Goal: Task Accomplishment & Management: Use online tool/utility

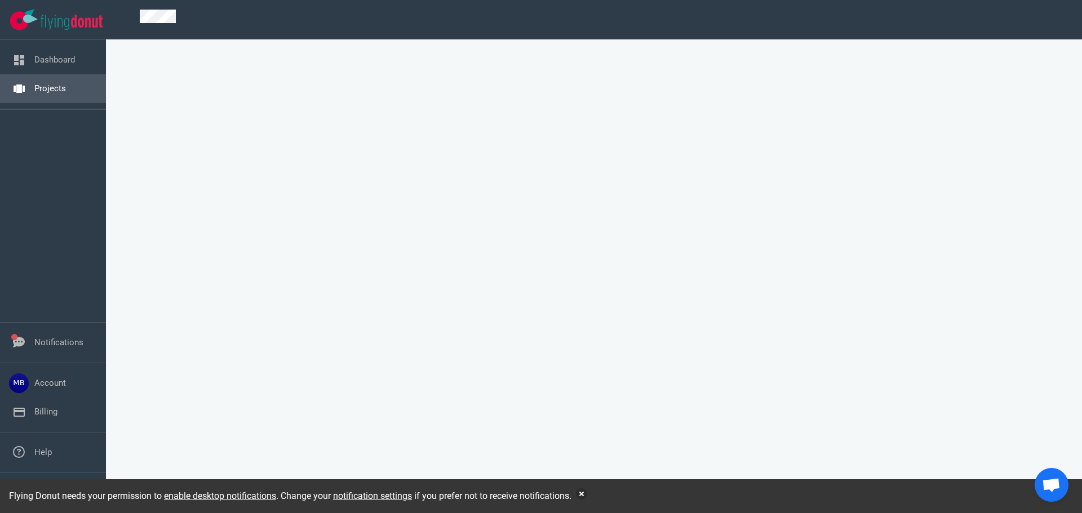
click at [34, 83] on link "Projects" at bounding box center [50, 88] width 32 height 10
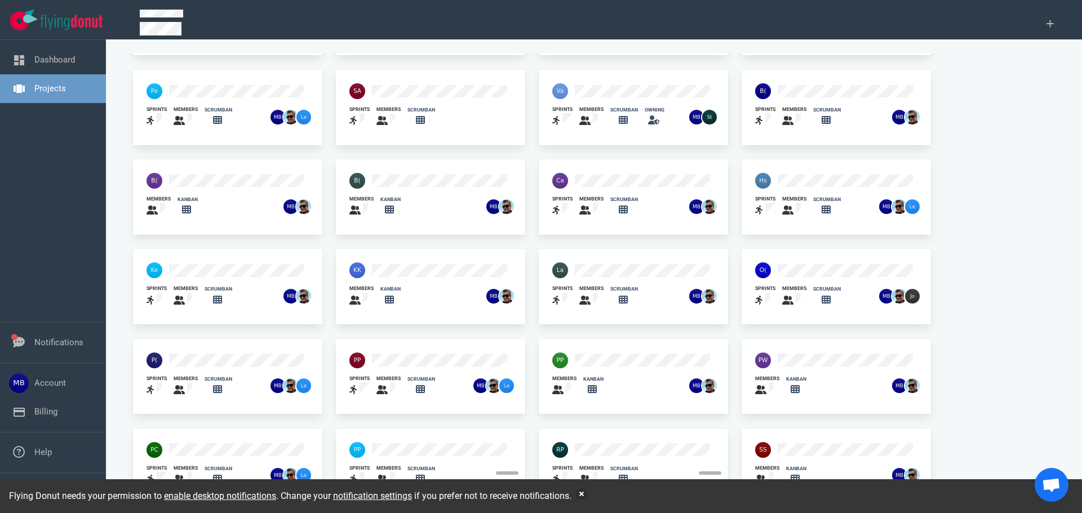
scroll to position [74, 0]
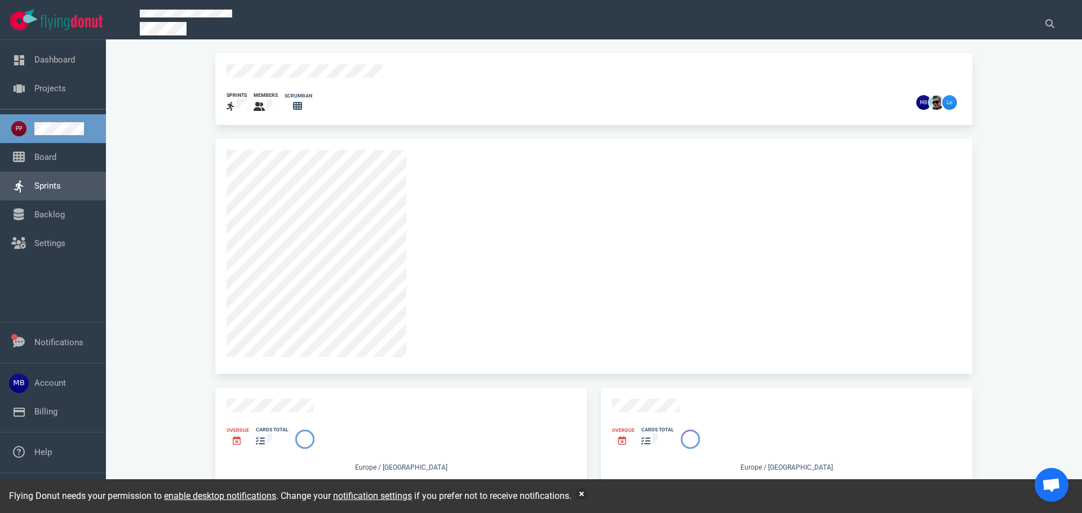
click at [55, 191] on link "Sprints" at bounding box center [47, 186] width 26 height 10
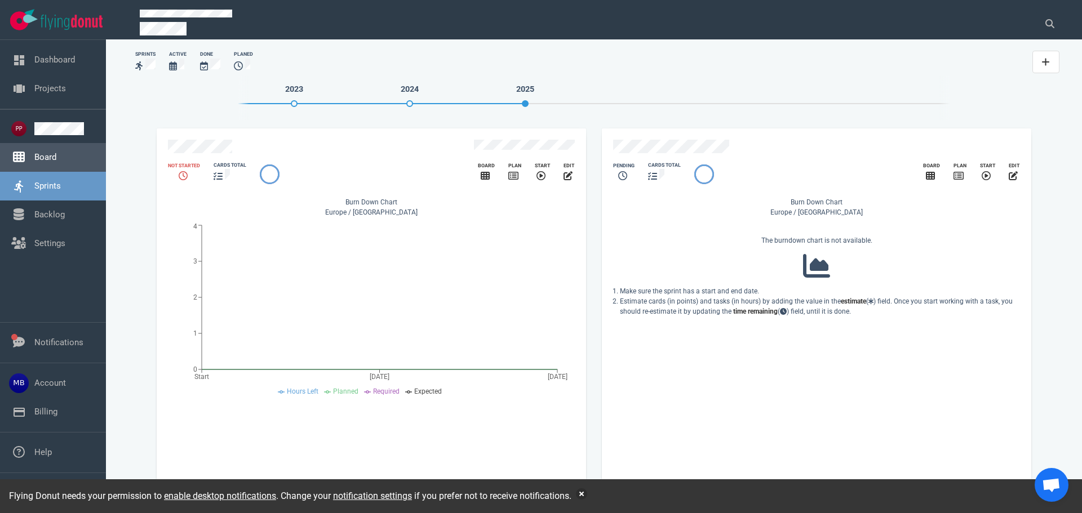
click at [56, 154] on link "Board" at bounding box center [45, 157] width 22 height 10
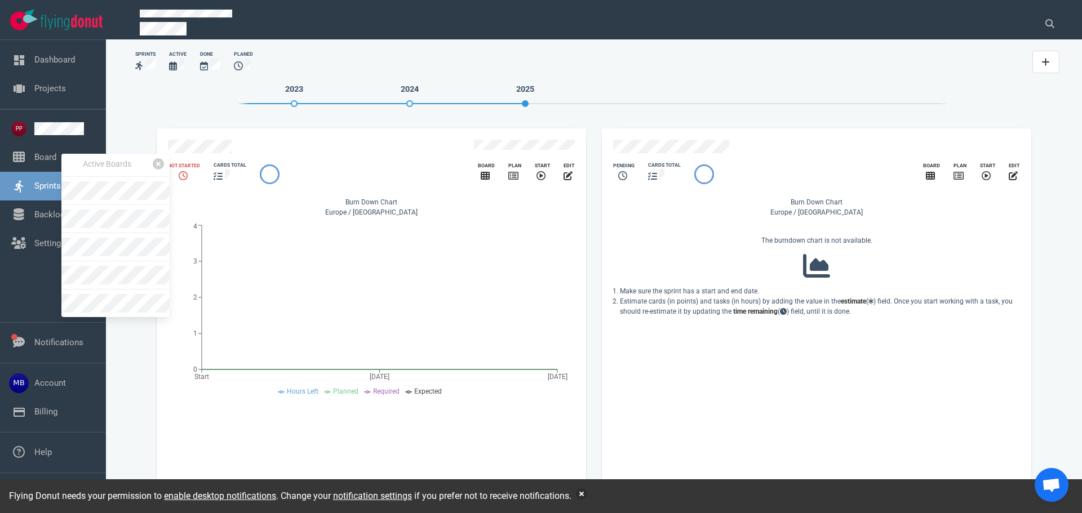
click at [116, 313] on div "Active Boards" at bounding box center [115, 235] width 108 height 163
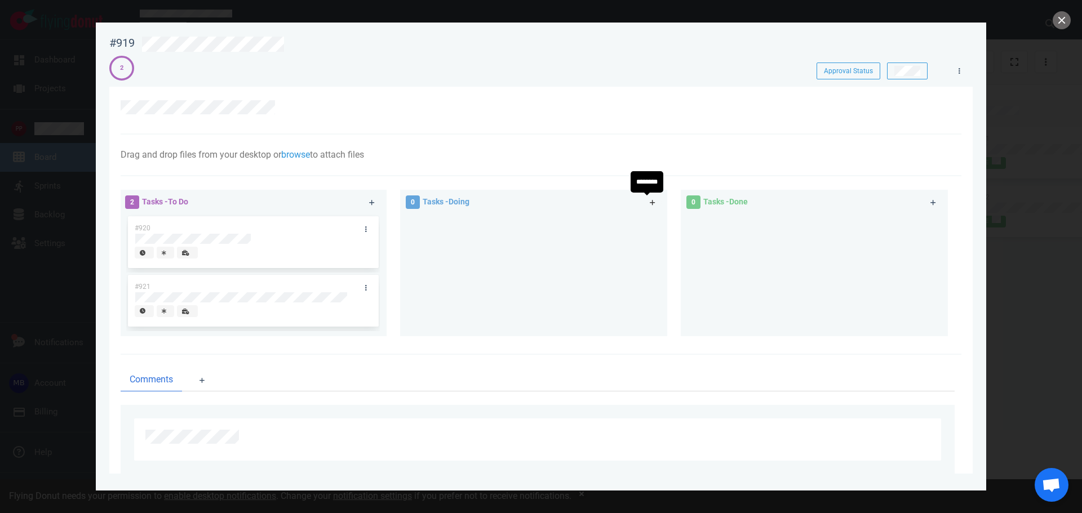
click at [650, 202] on icon at bounding box center [653, 203] width 6 height 6
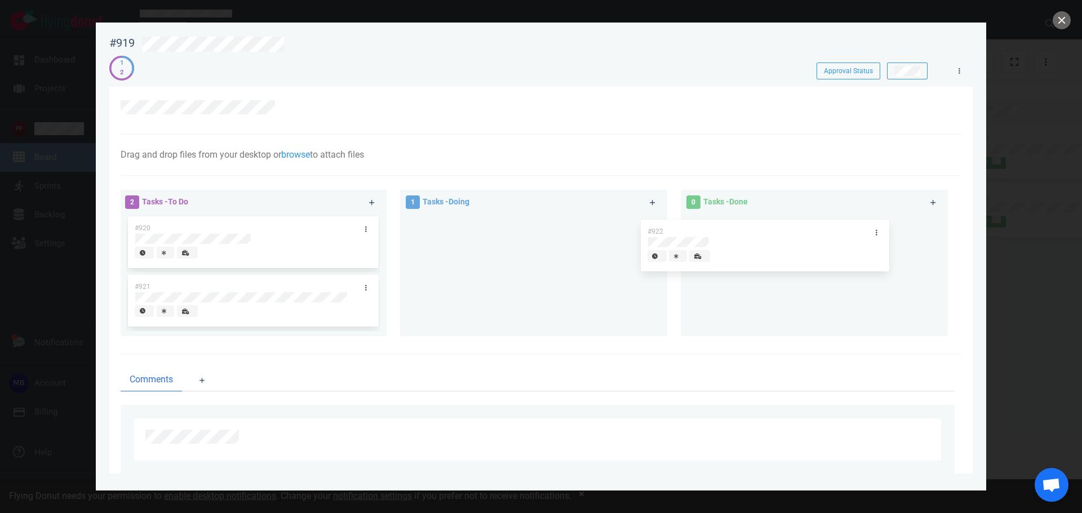
drag, startPoint x: 496, startPoint y: 230, endPoint x: 739, endPoint y: 233, distance: 242.9
click at [739, 233] on div "2 Tasks - To Do #920 #921 1 Tasks - Doing #922 #922 0 Tasks - Done" at bounding box center [538, 265] width 848 height 164
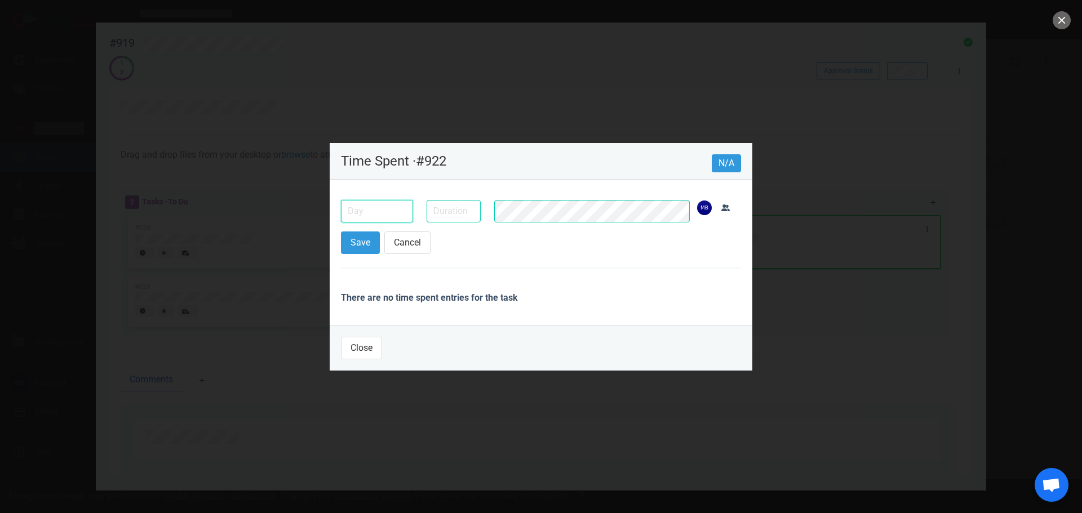
click at [345, 215] on input "text" at bounding box center [377, 211] width 72 height 23
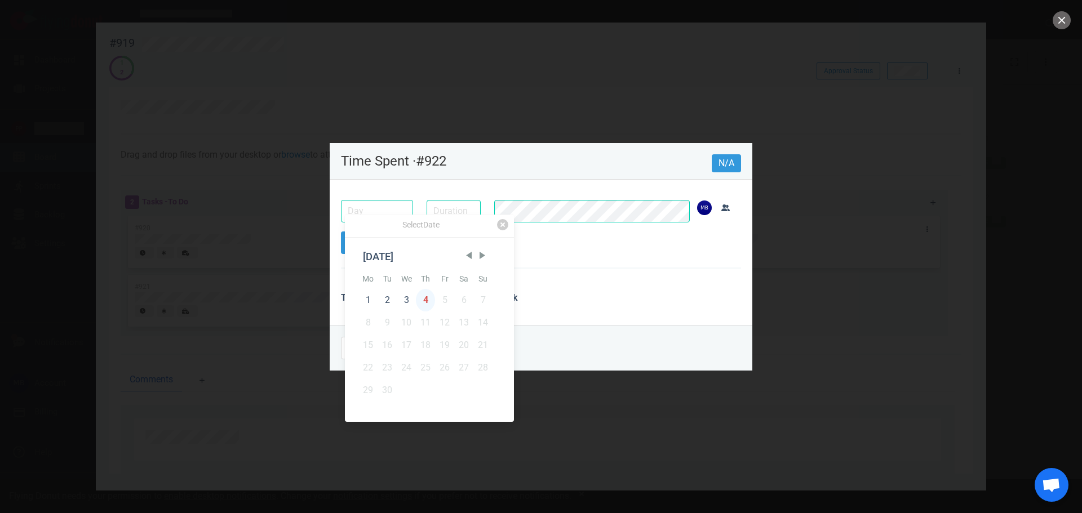
click at [430, 295] on div "4" at bounding box center [425, 300] width 19 height 23
type input "[DATE]"
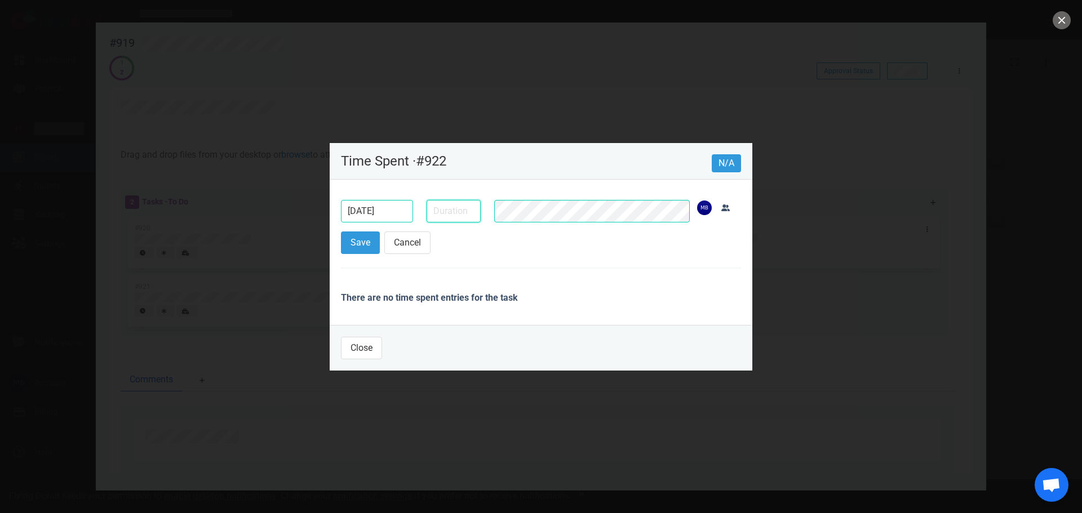
click at [451, 218] on input "text" at bounding box center [454, 211] width 54 height 23
type input "1h"
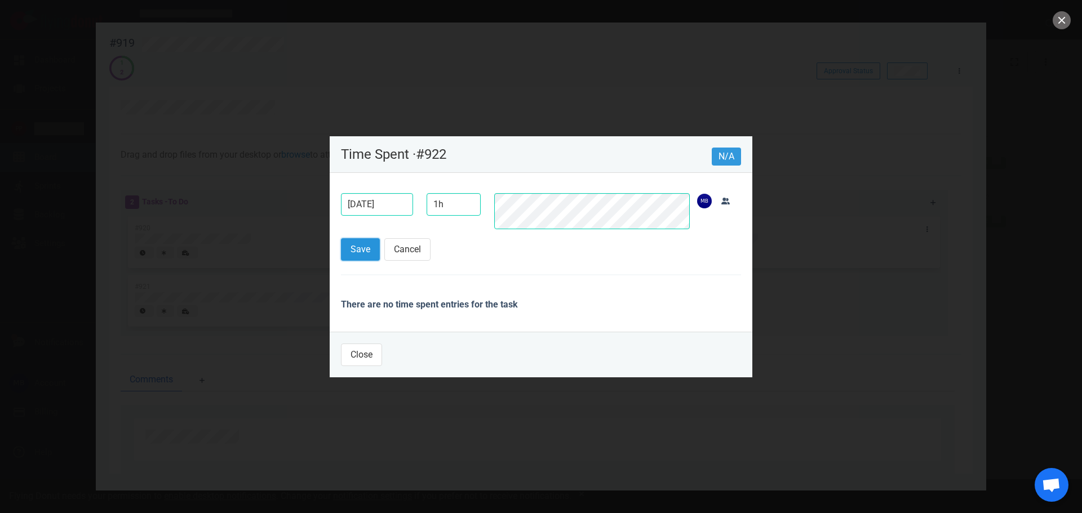
click at [368, 246] on button "Save" at bounding box center [360, 249] width 39 height 23
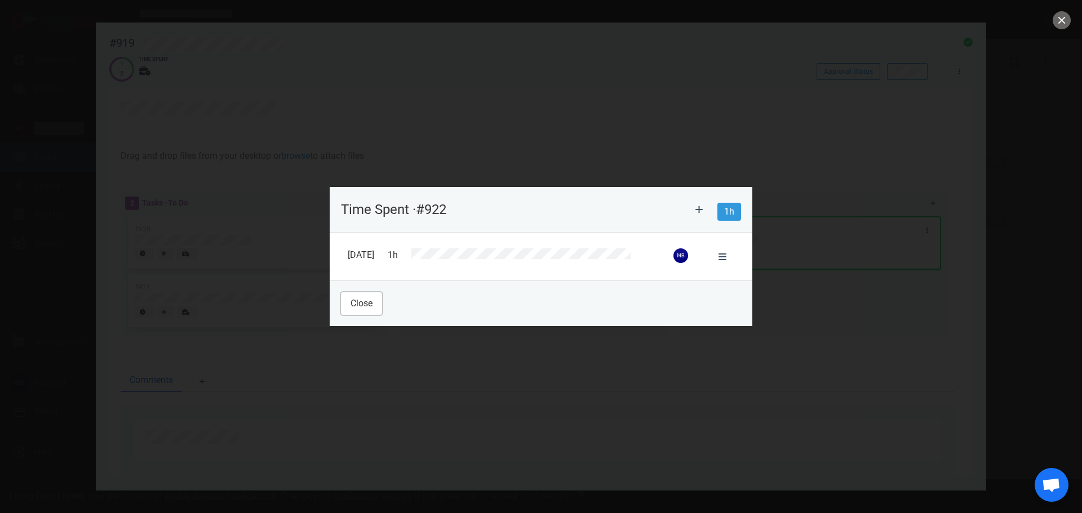
click at [371, 303] on button "Close" at bounding box center [361, 303] width 41 height 23
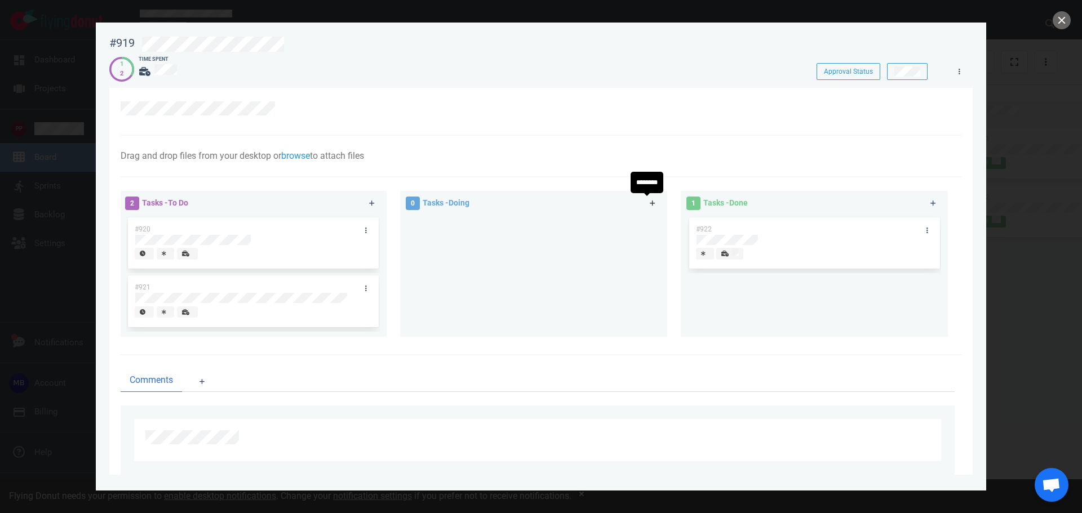
click at [650, 205] on icon at bounding box center [653, 203] width 6 height 7
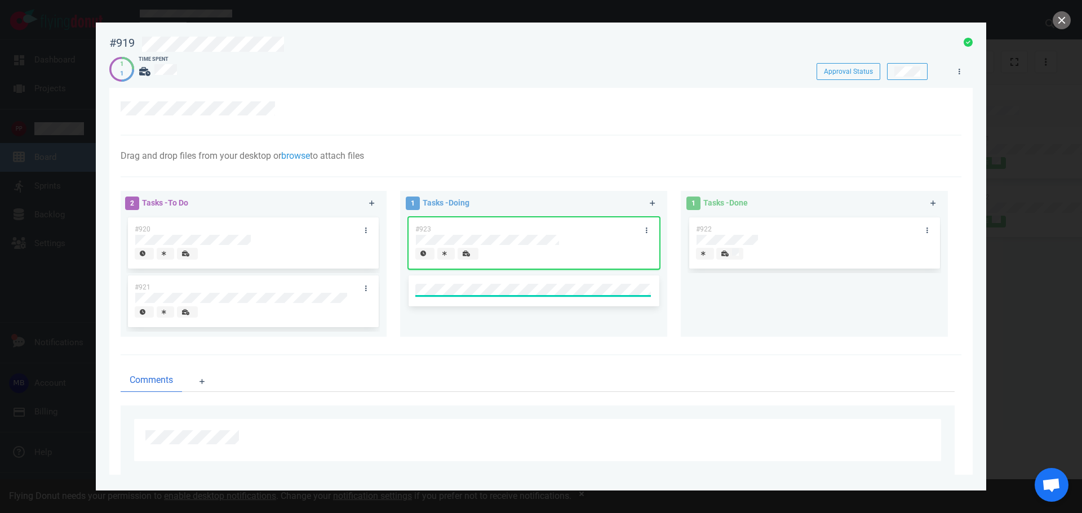
click at [572, 168] on div "Drag and drop files from your desktop or browse to attach files Attach Files Co…" at bounding box center [541, 157] width 841 height 42
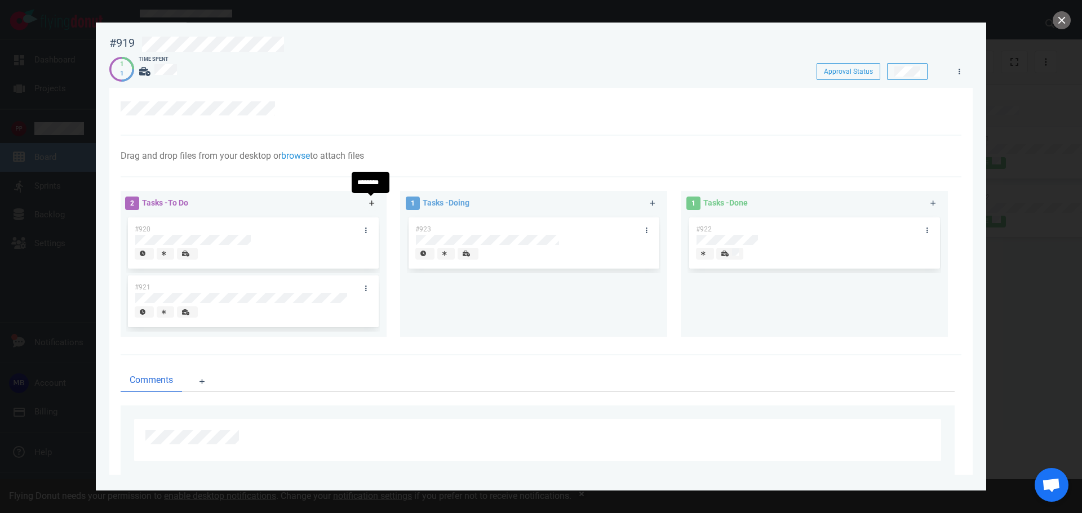
click at [365, 203] on link at bounding box center [372, 204] width 18 height 14
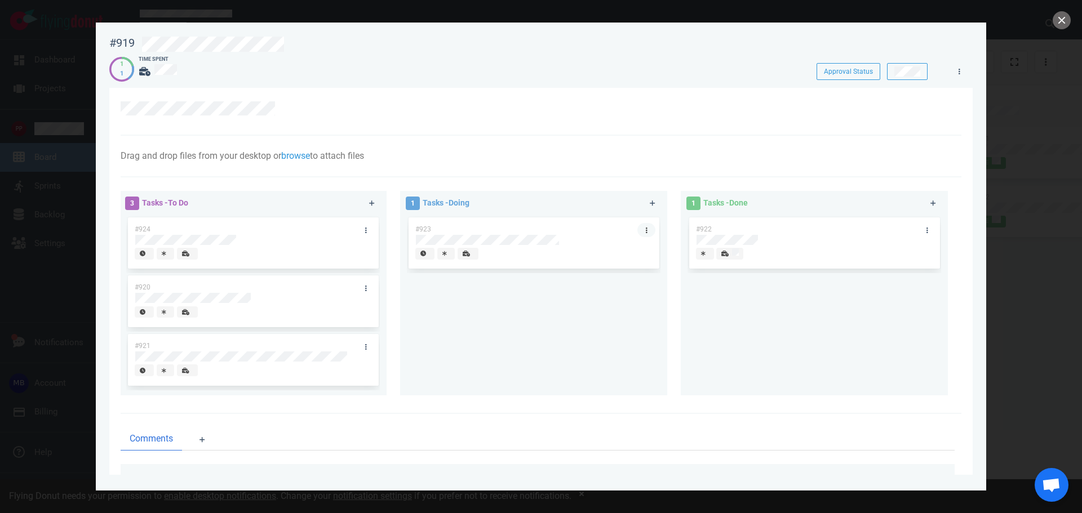
click at [642, 233] on link at bounding box center [646, 230] width 18 height 14
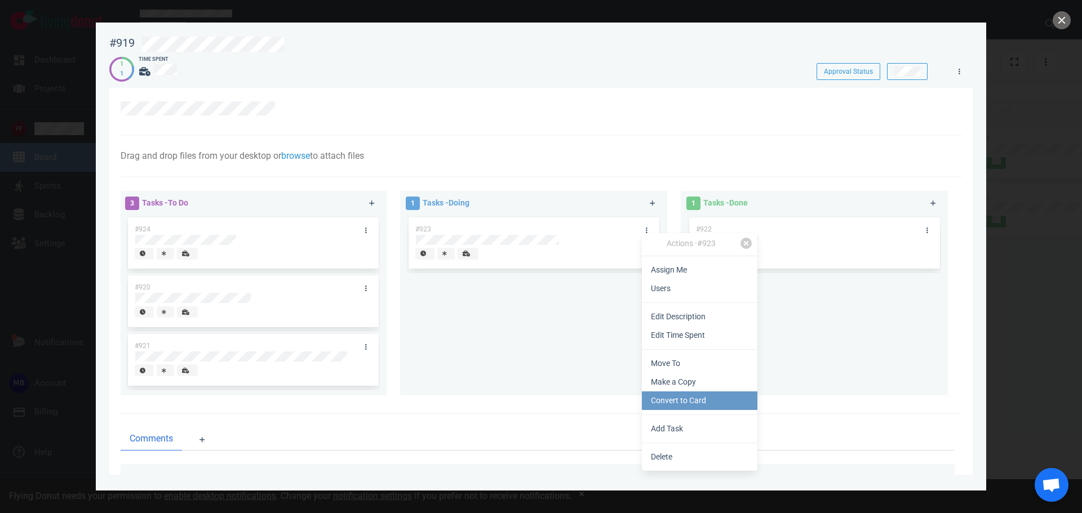
click at [680, 397] on link "Convert to Card" at bounding box center [700, 401] width 116 height 19
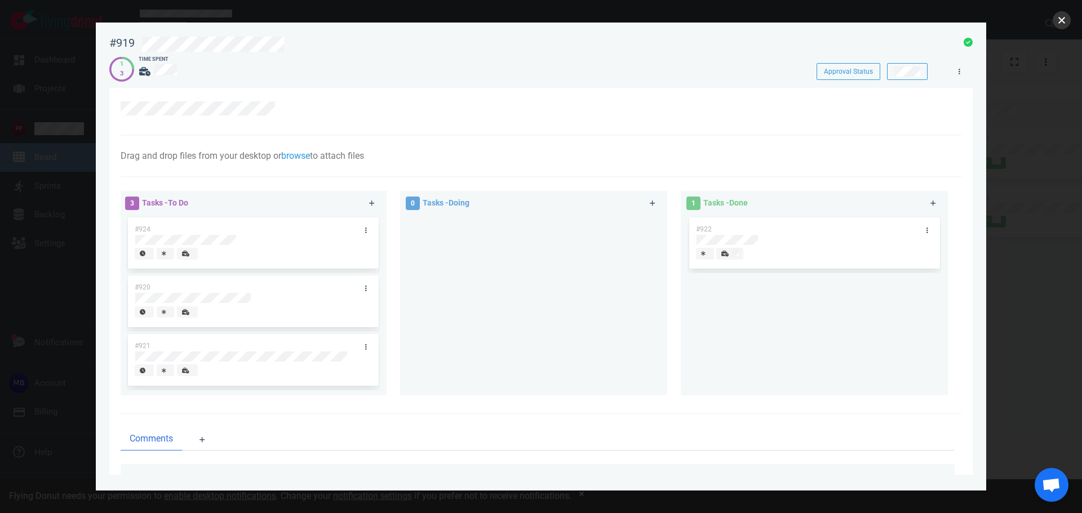
click at [1055, 19] on button "close" at bounding box center [1062, 20] width 18 height 18
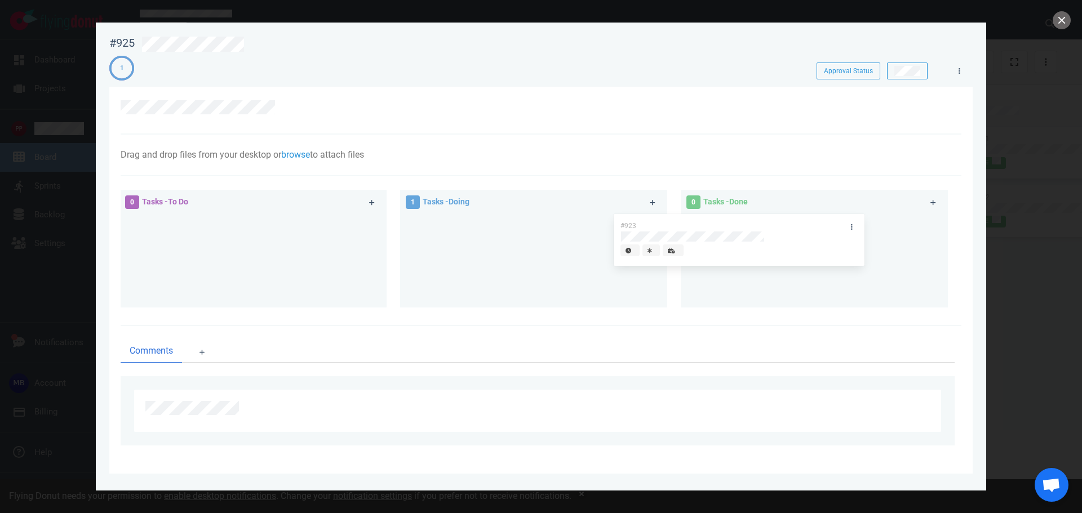
drag, startPoint x: 545, startPoint y: 229, endPoint x: 751, endPoint y: 227, distance: 205.7
click at [751, 227] on div "0 Tasks - To Do 1 Tasks - Doing #923 #923 0 Tasks - Done" at bounding box center [538, 250] width 848 height 135
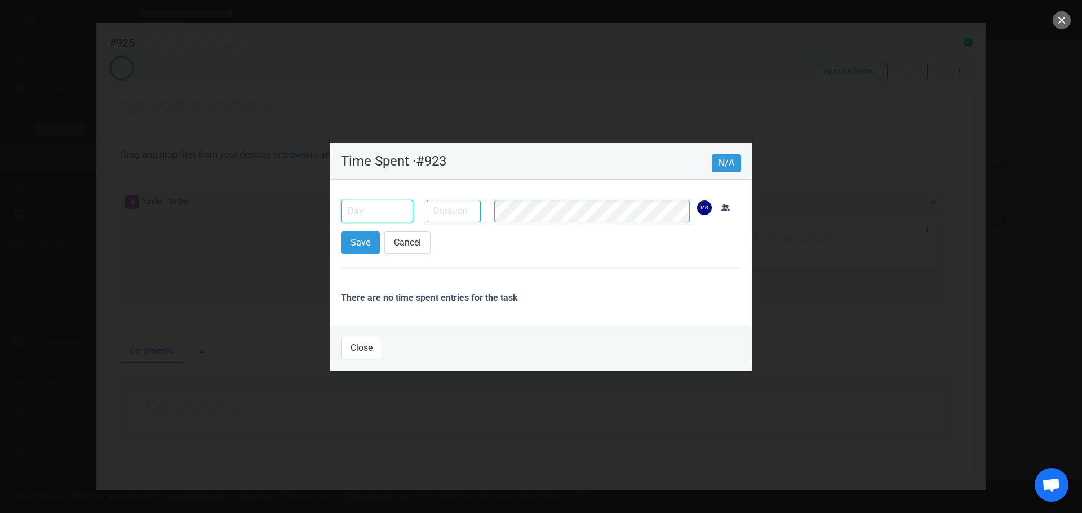
click at [403, 219] on input "text" at bounding box center [377, 211] width 72 height 23
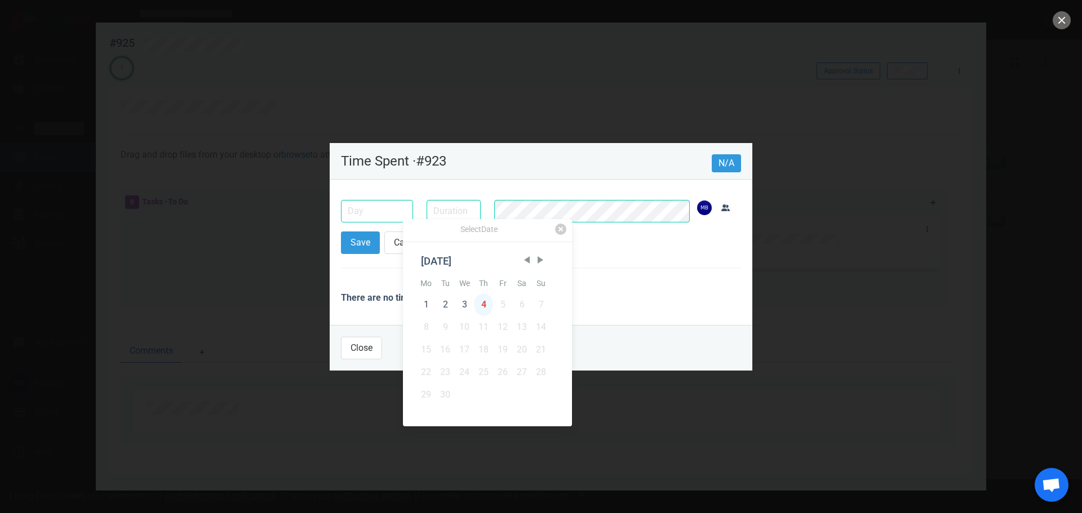
click at [482, 303] on div "4" at bounding box center [483, 305] width 19 height 23
type input "[DATE]"
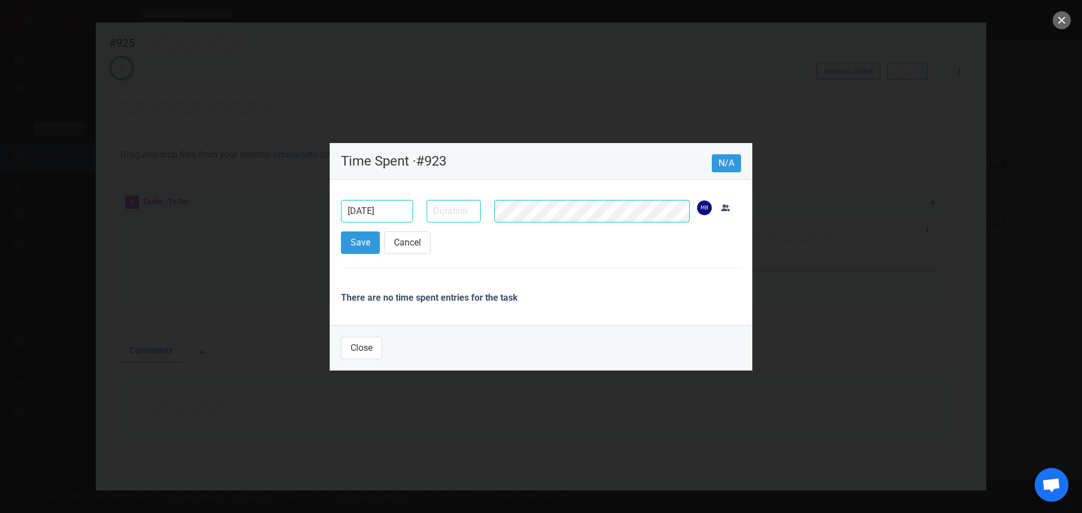
click at [457, 224] on div at bounding box center [454, 211] width 68 height 36
click at [455, 221] on input "text" at bounding box center [454, 211] width 54 height 23
type input "10m"
click at [374, 241] on button "Save" at bounding box center [360, 243] width 39 height 23
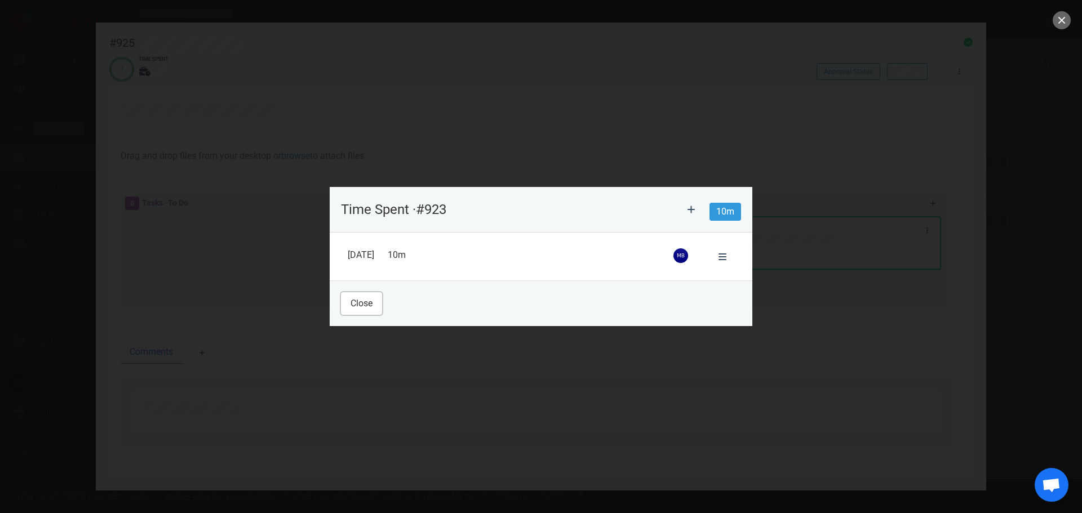
click at [365, 311] on button "Close" at bounding box center [361, 303] width 41 height 23
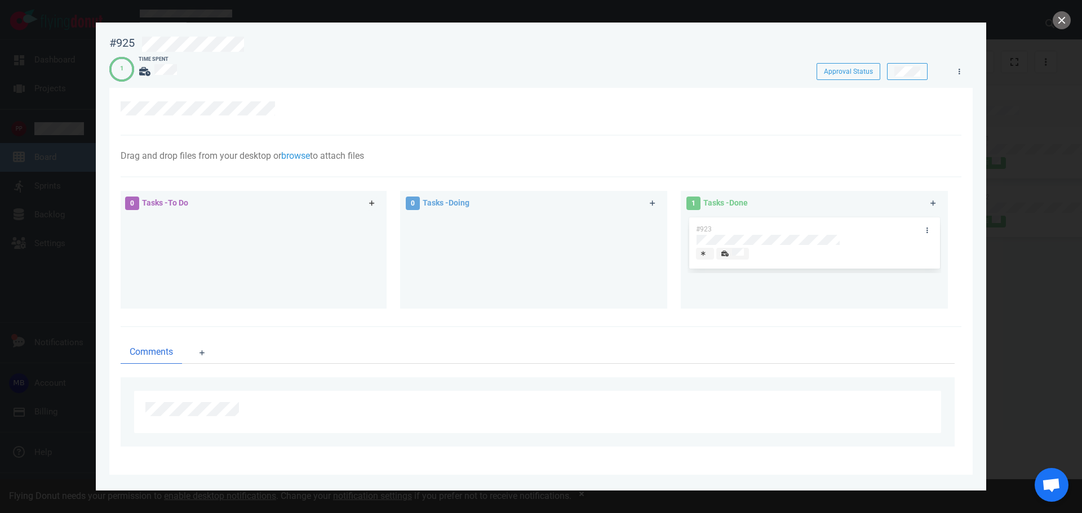
click at [374, 202] on icon at bounding box center [372, 203] width 6 height 7
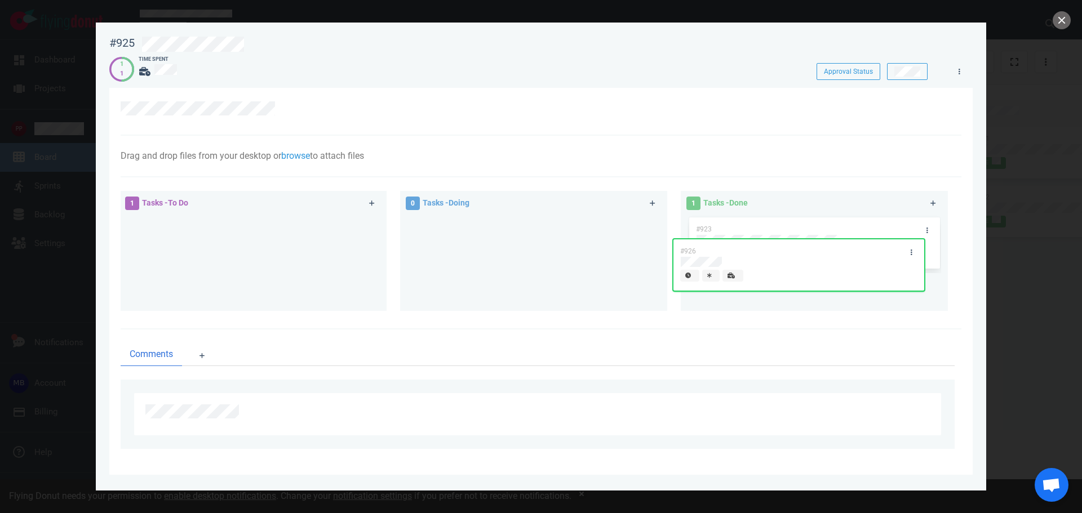
drag, startPoint x: 394, startPoint y: 244, endPoint x: 860, endPoint y: 254, distance: 466.1
click at [860, 254] on div "1 Tasks - To Do #926 #926 0 Tasks - Doing 1 Tasks - Done #923" at bounding box center [538, 253] width 848 height 138
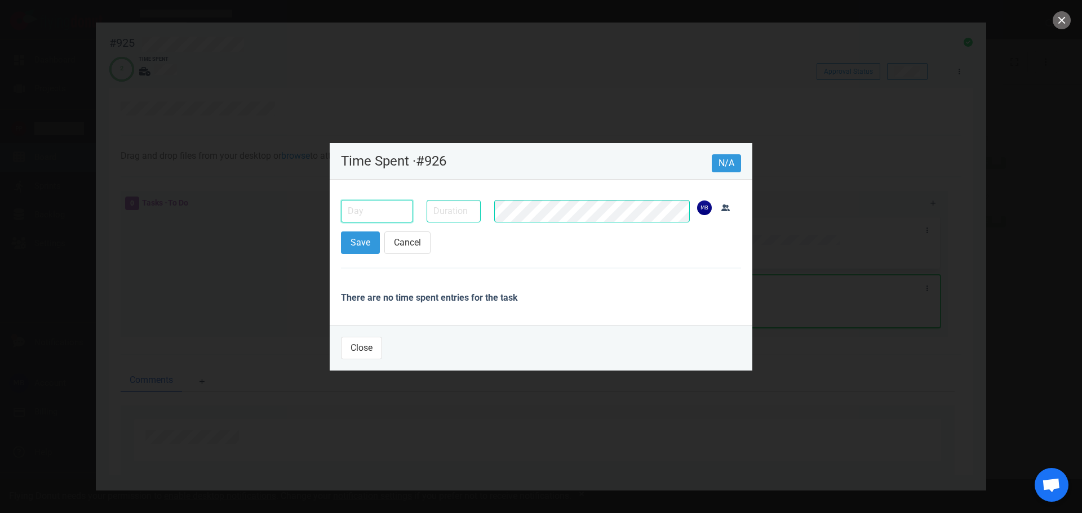
click at [374, 212] on input "text" at bounding box center [377, 211] width 72 height 23
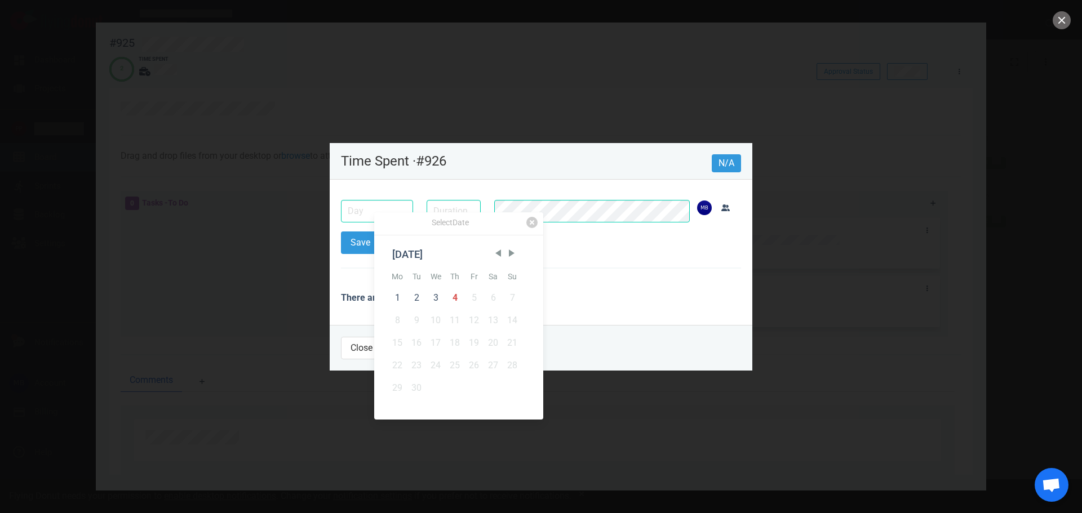
drag, startPoint x: 456, startPoint y: 303, endPoint x: 454, endPoint y: 282, distance: 20.4
click at [456, 302] on div "4" at bounding box center [454, 298] width 19 height 23
type input "[DATE]"
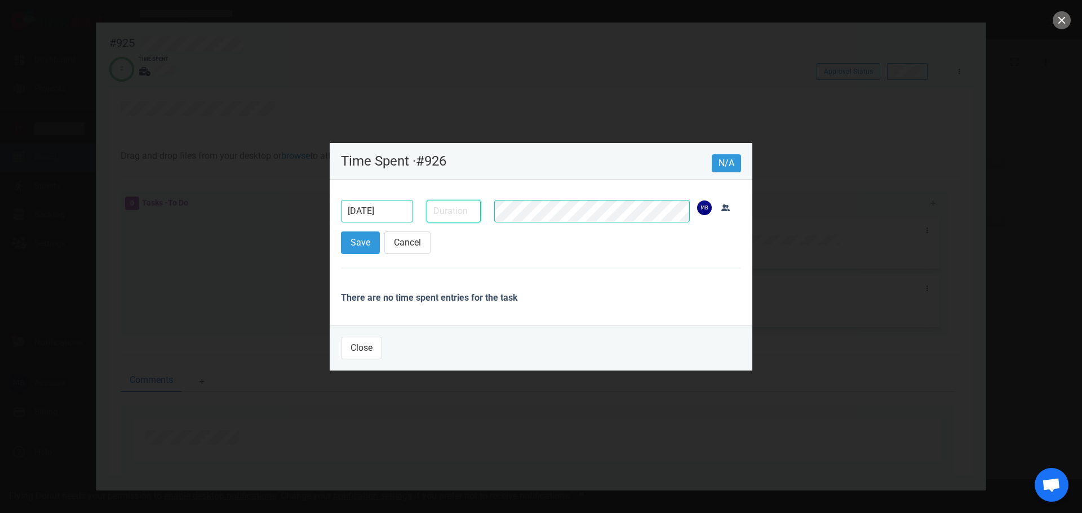
click at [432, 212] on input "text" at bounding box center [454, 211] width 54 height 23
type input "5m"
drag, startPoint x: 354, startPoint y: 251, endPoint x: 363, endPoint y: 286, distance: 35.9
click at [355, 251] on button "Save" at bounding box center [360, 243] width 39 height 23
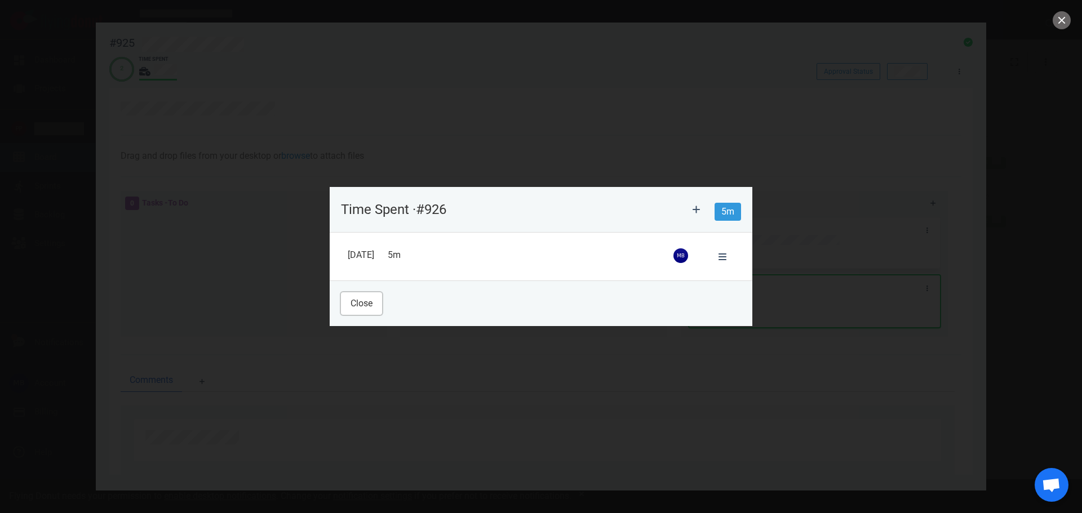
click at [361, 305] on button "Close" at bounding box center [361, 303] width 41 height 23
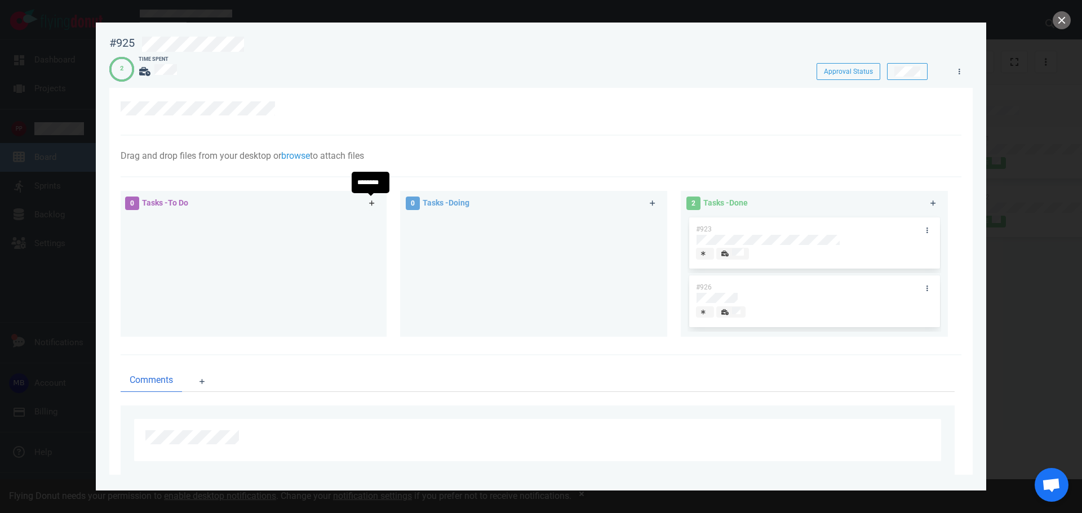
click at [374, 200] on link at bounding box center [372, 204] width 18 height 14
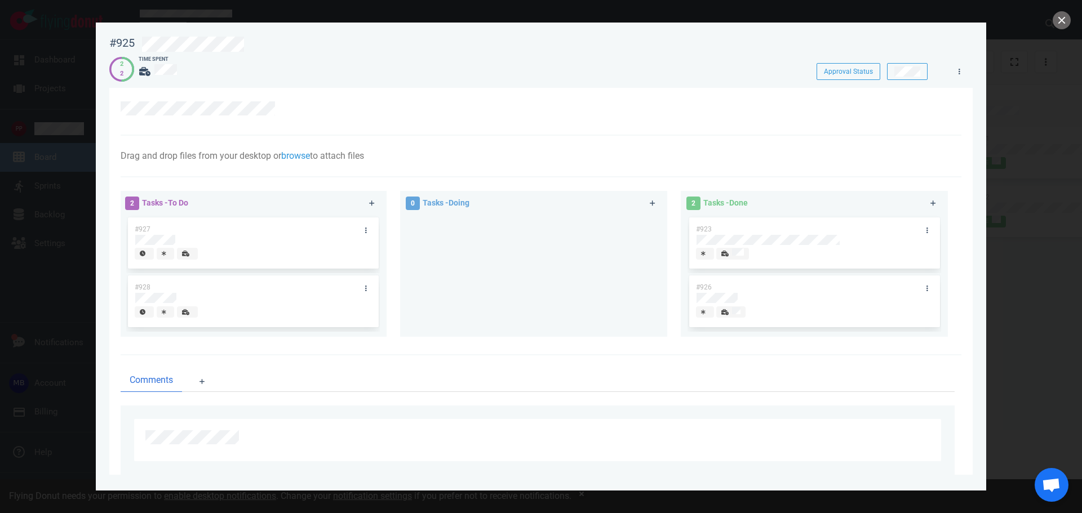
click at [611, 252] on div at bounding box center [534, 271] width 254 height 113
click at [1066, 19] on button "close" at bounding box center [1062, 20] width 18 height 18
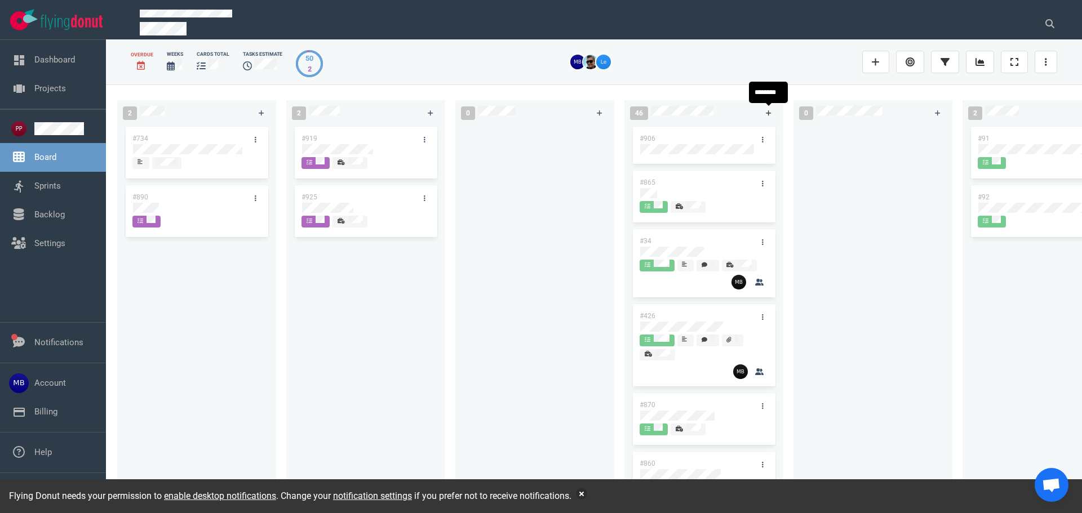
click at [765, 110] on link at bounding box center [769, 113] width 18 height 14
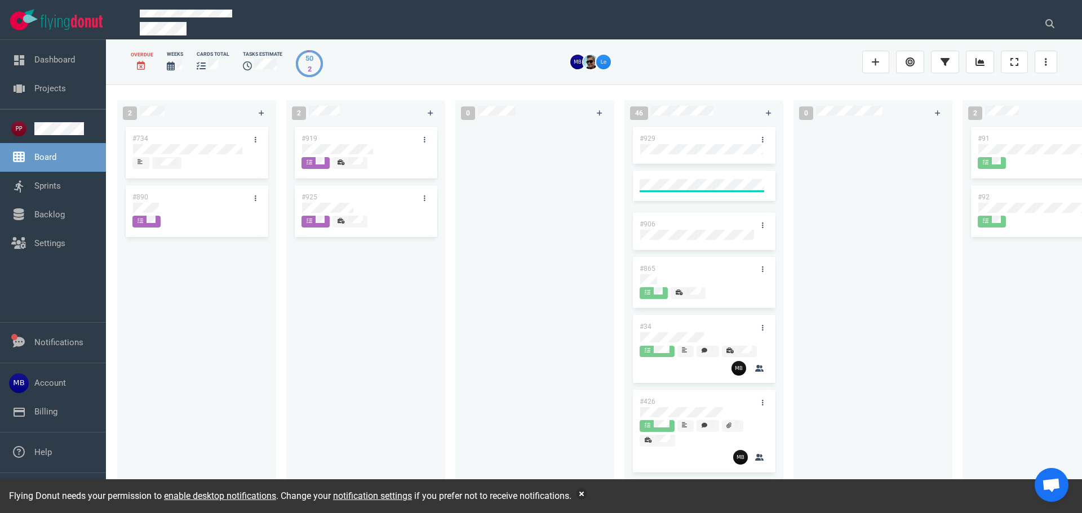
drag, startPoint x: 371, startPoint y: 260, endPoint x: 360, endPoint y: 226, distance: 36.0
click at [371, 260] on div "#919 #925" at bounding box center [365, 307] width 145 height 365
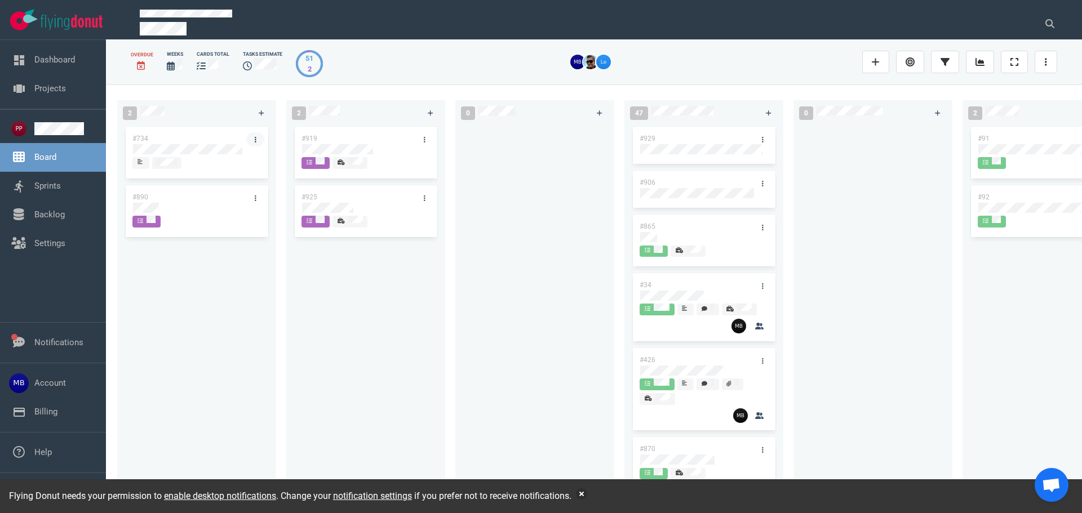
click at [253, 137] on link at bounding box center [255, 139] width 18 height 14
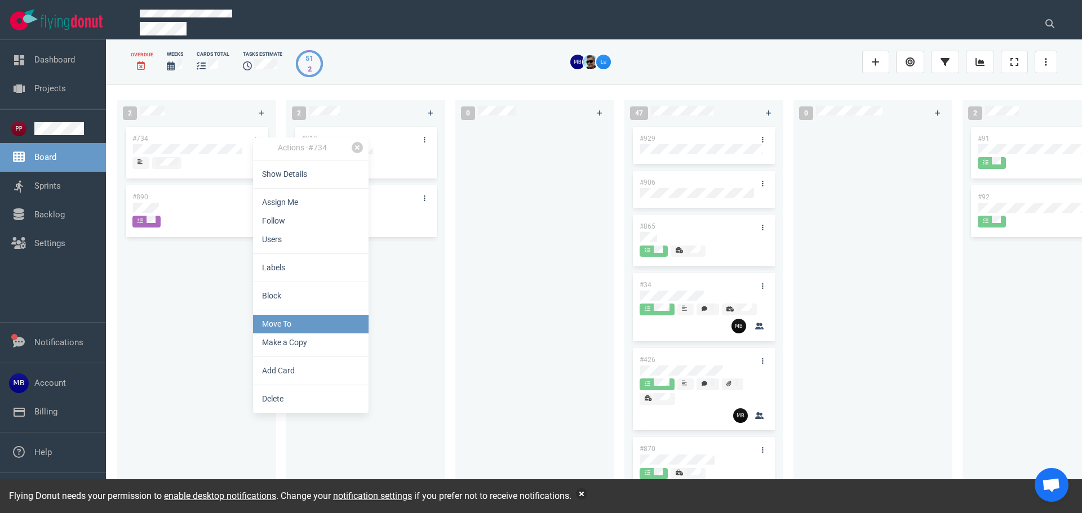
click at [295, 325] on link "Move To" at bounding box center [311, 324] width 116 height 19
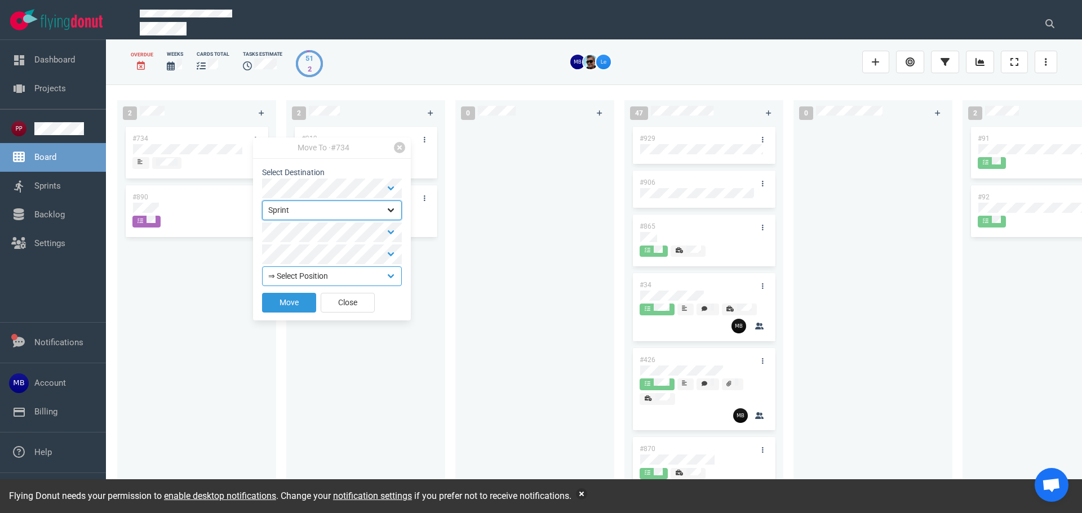
click at [314, 211] on select "Backlog Sprint" at bounding box center [332, 211] width 140 height 20
select select "backlog"
click at [262, 201] on select "Backlog Sprint" at bounding box center [332, 211] width 140 height 20
click at [301, 256] on select "⇒ Select Position Top Bottom" at bounding box center [332, 255] width 140 height 20
select select "top"
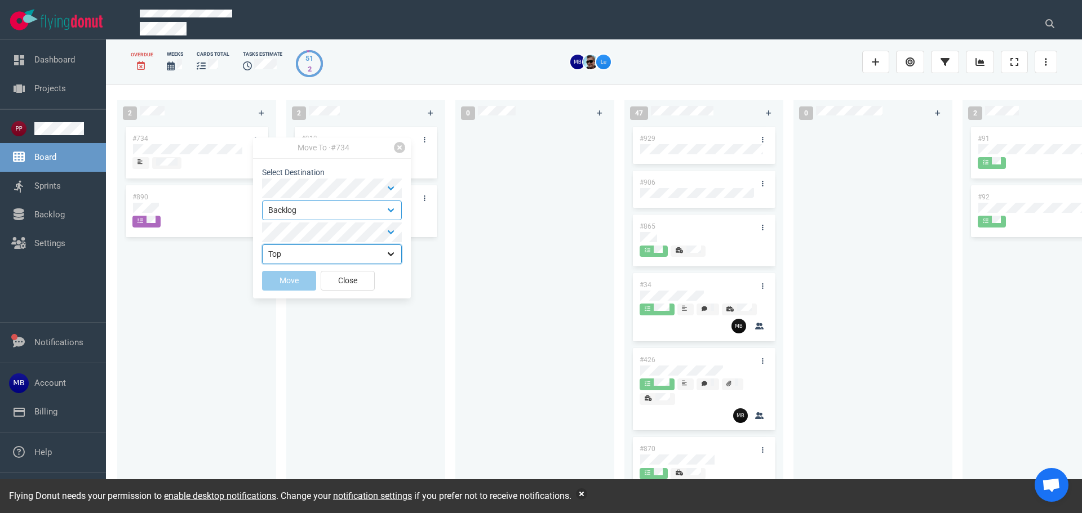
click at [262, 245] on select "⇒ Select Position Top Bottom" at bounding box center [332, 255] width 140 height 20
click at [293, 281] on button "Move" at bounding box center [289, 281] width 54 height 20
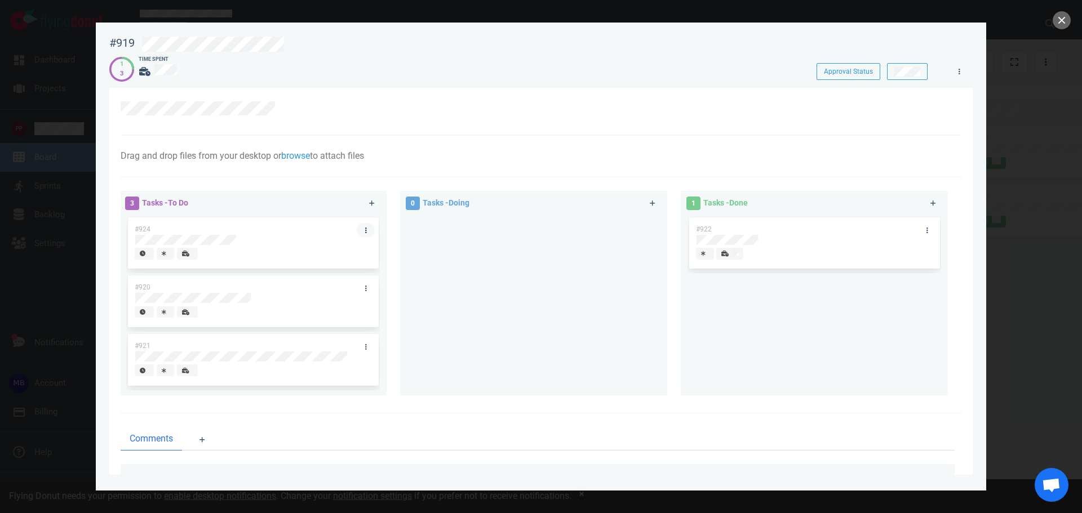
click at [365, 228] on icon at bounding box center [366, 230] width 2 height 7
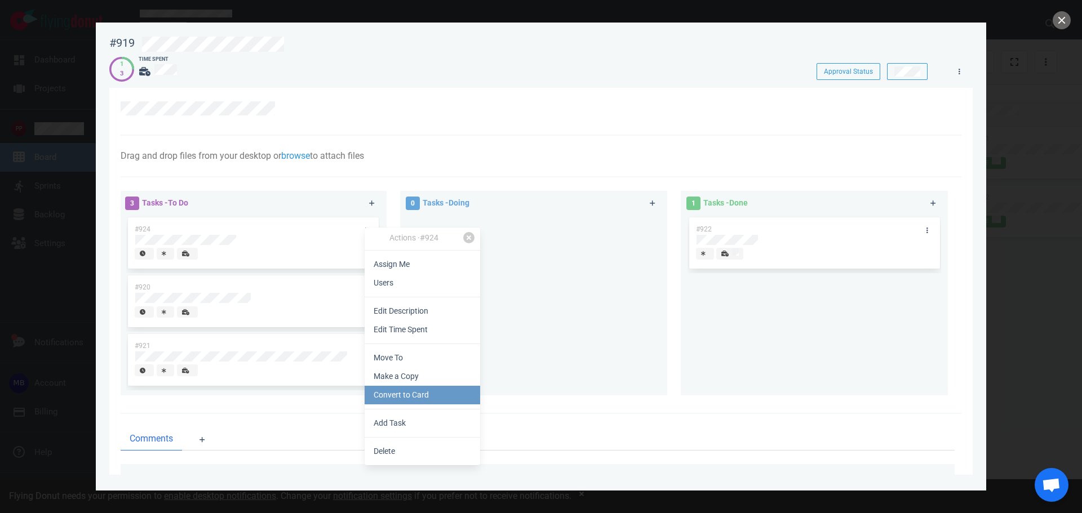
click at [415, 391] on link "Convert to Card" at bounding box center [423, 395] width 116 height 19
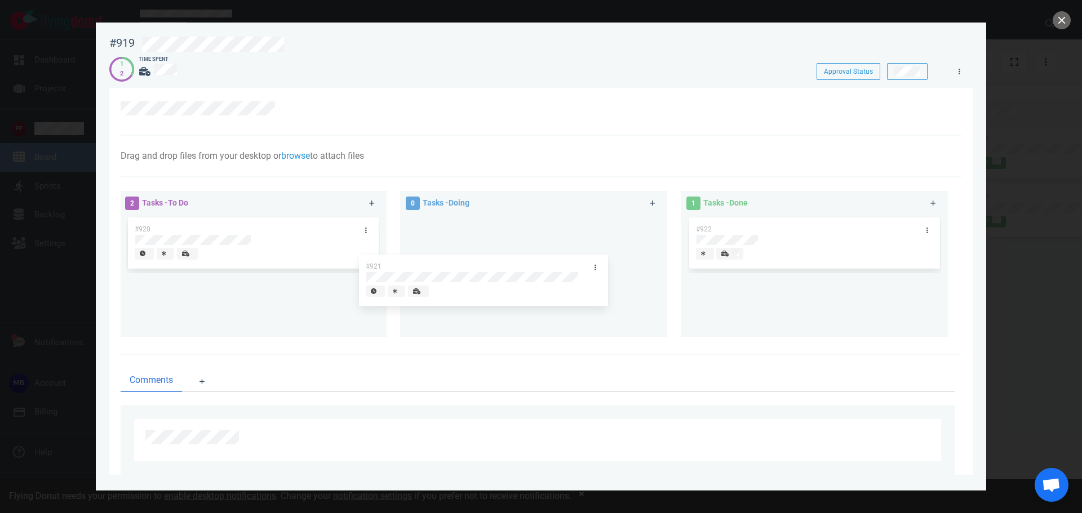
drag, startPoint x: 285, startPoint y: 316, endPoint x: 516, endPoint y: 295, distance: 232.0
click at [516, 295] on div "2 Tasks - To Do #920 #921 #921 0 Tasks - Doing 1 Tasks - Done #922" at bounding box center [538, 266] width 848 height 164
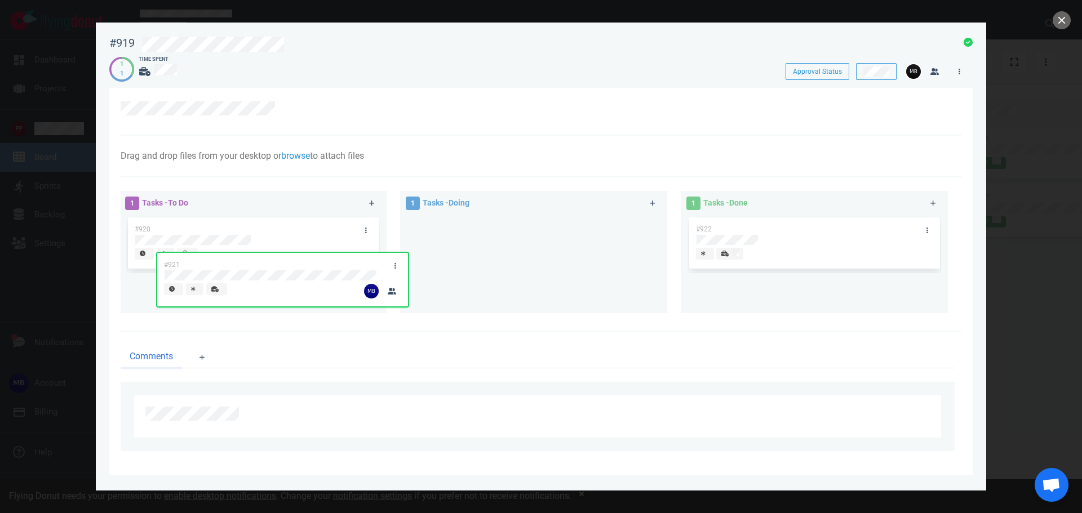
drag, startPoint x: 549, startPoint y: 256, endPoint x: 290, endPoint y: 292, distance: 261.2
click at [290, 292] on div "1 Tasks - To Do #920 1 Tasks - Doing #921 #921 1 Tasks - Done #922" at bounding box center [538, 254] width 848 height 140
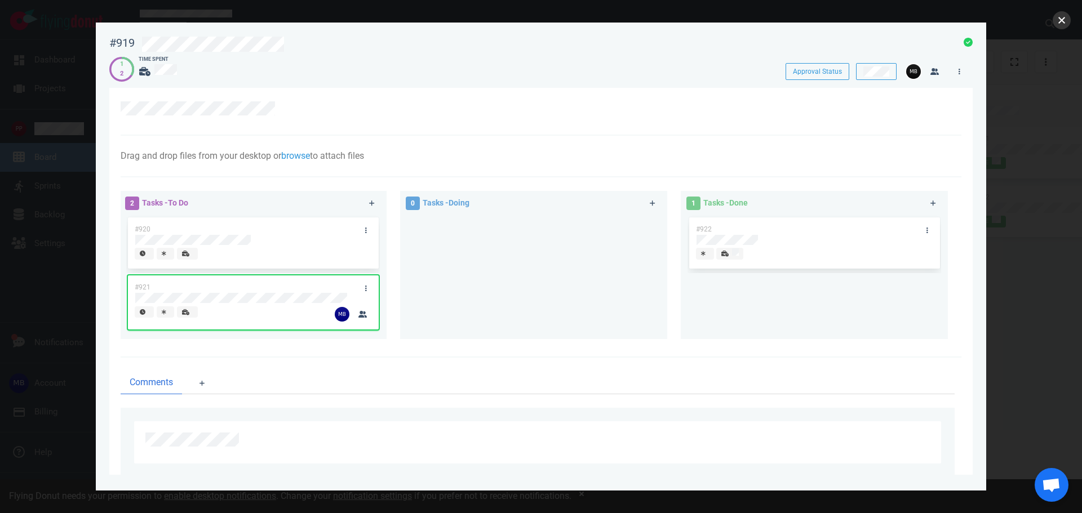
click at [1069, 19] on button "close" at bounding box center [1062, 20] width 18 height 18
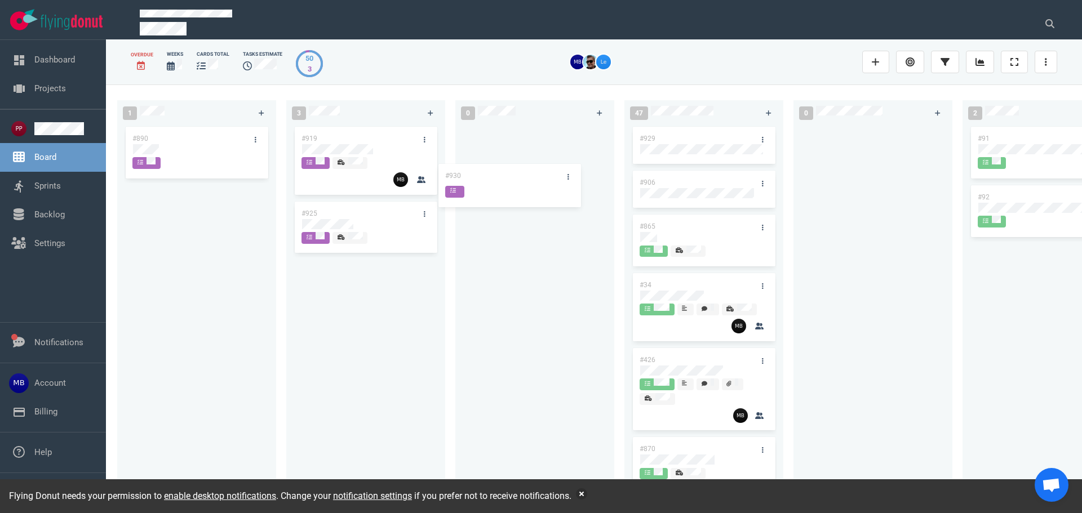
drag, startPoint x: 384, startPoint y: 214, endPoint x: 527, endPoint y: 176, distance: 148.6
click at [527, 176] on div "1 #890 3 #919 #930 #925 #930 0 47 #929 #906 #865 #34 #426 #870 #860 #862 #857 #…" at bounding box center [594, 299] width 976 height 428
